Goal: Use online tool/utility: Utilize a website feature to perform a specific function

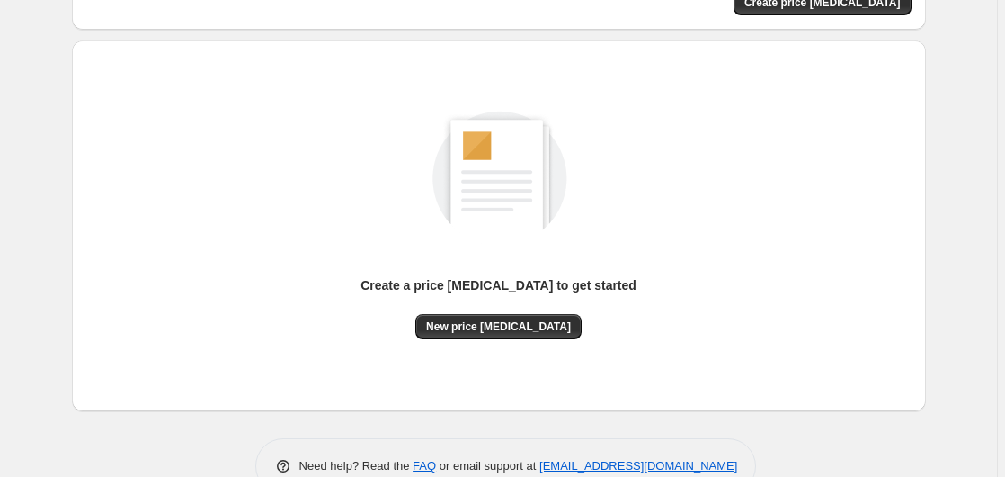
scroll to position [197, 0]
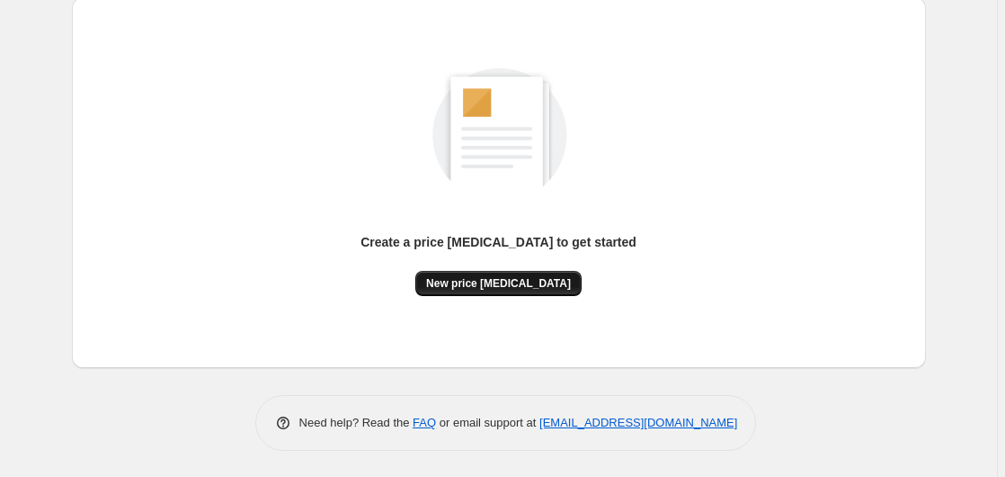
click at [481, 281] on span "New price [MEDICAL_DATA]" at bounding box center [498, 283] width 145 height 14
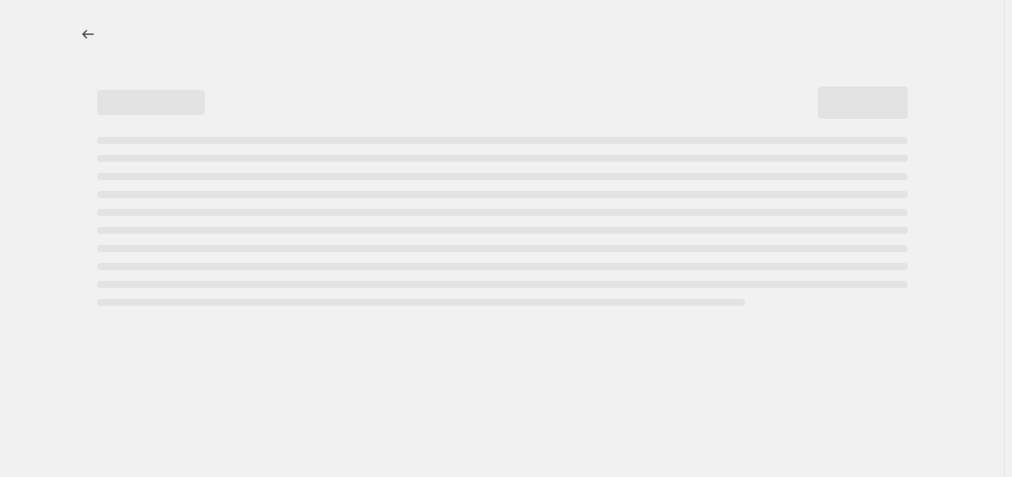
select select "percentage"
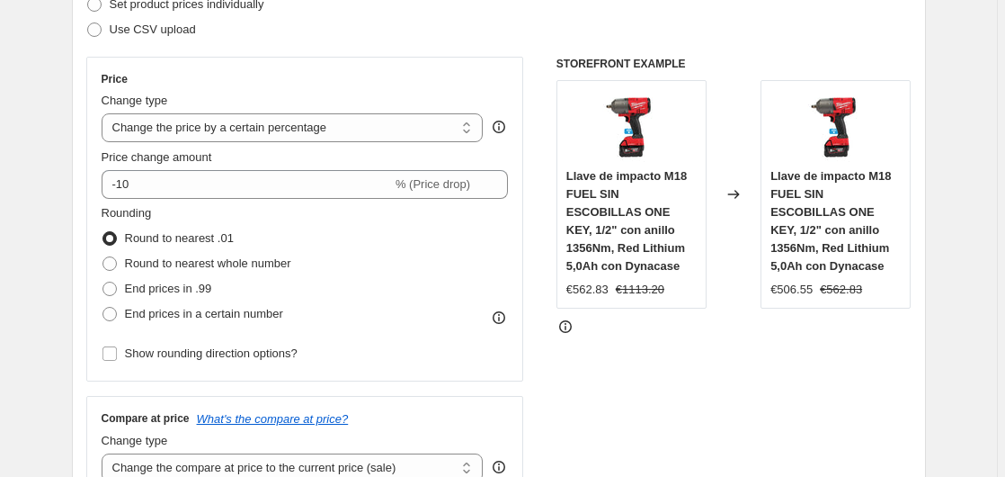
scroll to position [275, 0]
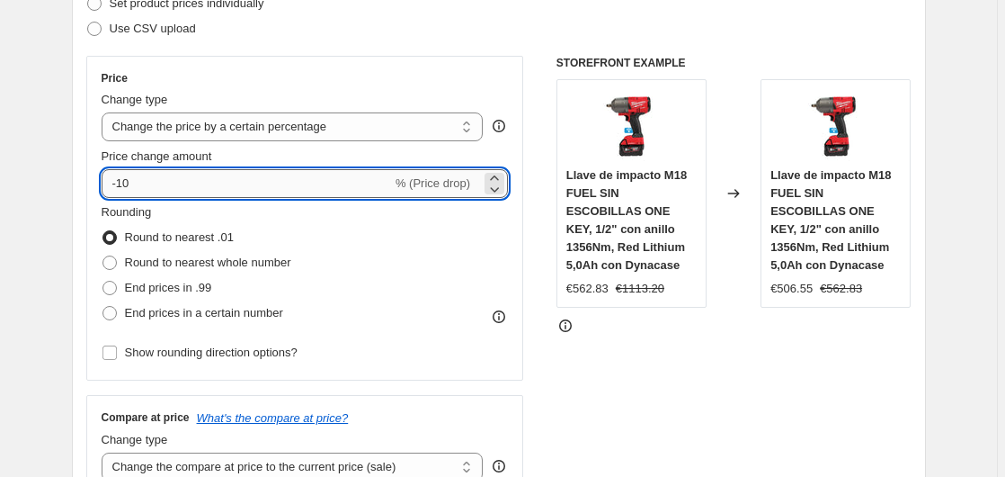
click at [263, 195] on input "-10" at bounding box center [247, 183] width 290 height 29
type input "-1"
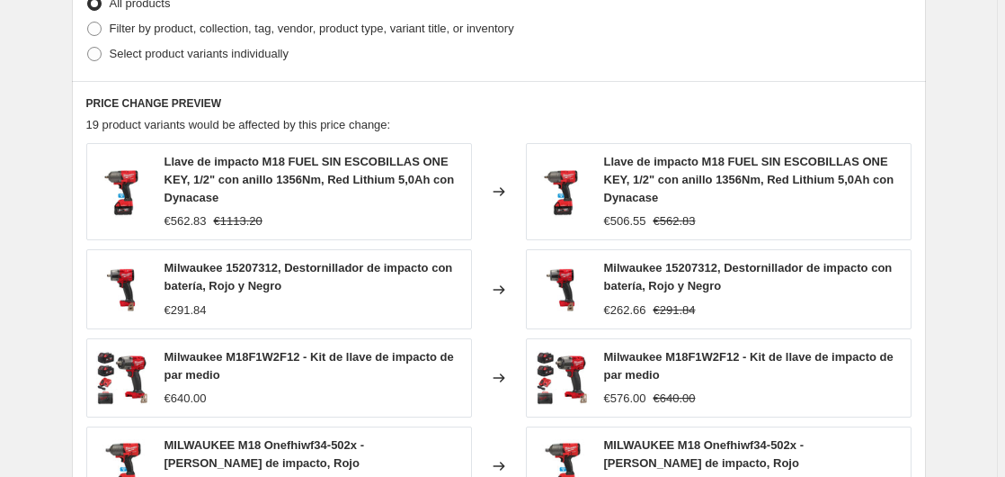
scroll to position [1363, 0]
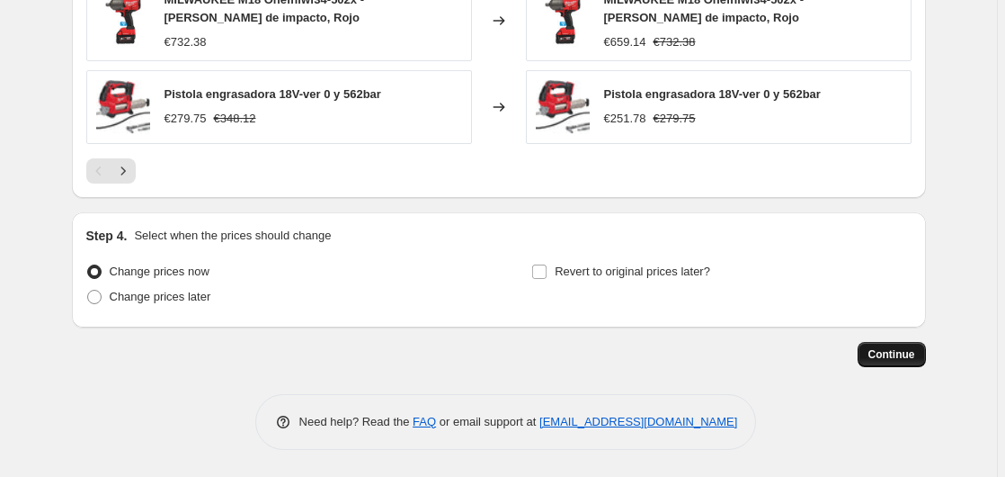
type input "-35"
click at [873, 361] on button "Continue" at bounding box center [892, 354] width 68 height 25
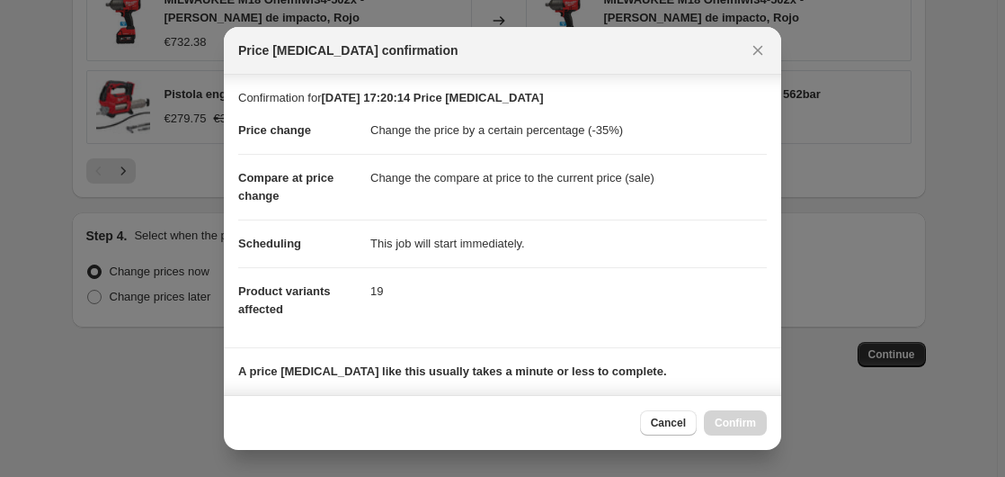
scroll to position [284, 0]
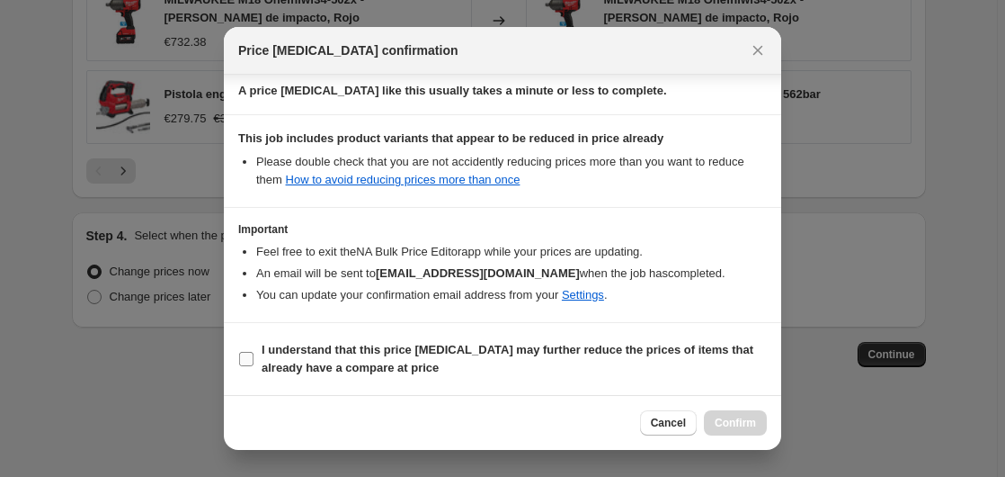
drag, startPoint x: 303, startPoint y: 361, endPoint x: 349, endPoint y: 363, distance: 45.9
click at [304, 362] on b "I understand that this price [MEDICAL_DATA] may further reduce the prices of it…" at bounding box center [508, 358] width 492 height 31
click at [254, 362] on input "I understand that this price [MEDICAL_DATA] may further reduce the prices of it…" at bounding box center [246, 359] width 14 height 14
checkbox input "true"
click at [711, 412] on button "Confirm" at bounding box center [735, 422] width 63 height 25
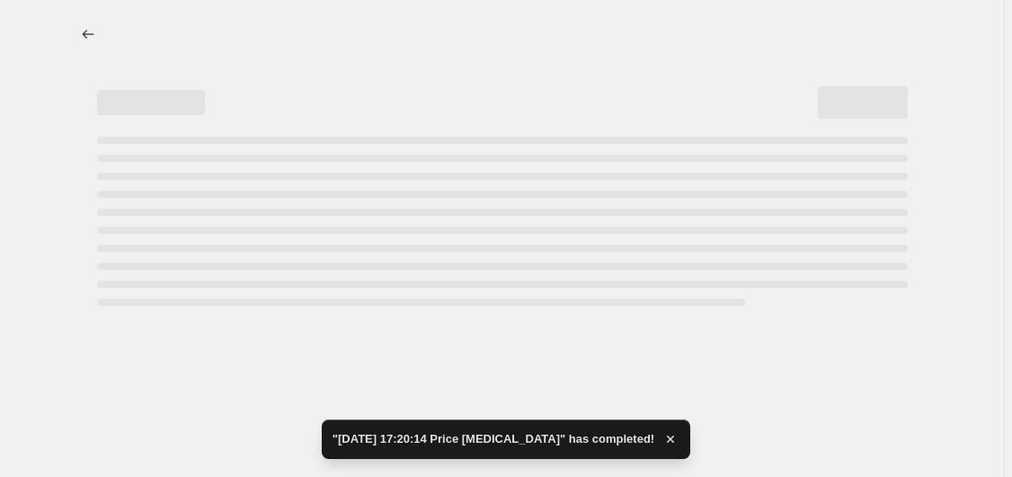
select select "percentage"
